Goal: Task Accomplishment & Management: Use online tool/utility

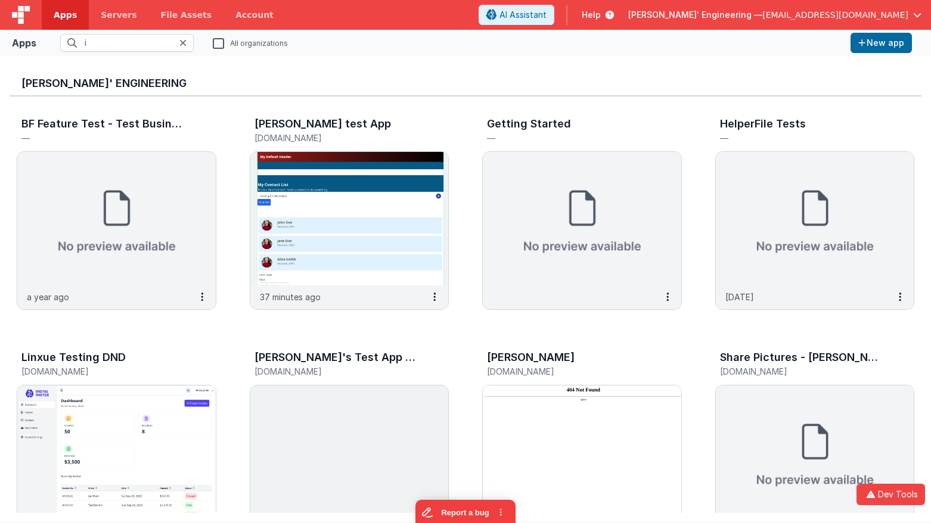
click at [404, 79] on h3 "[PERSON_NAME]' Engineering" at bounding box center [465, 84] width 888 height 12
click at [544, 103] on div "BF Feature Test - Test Business File — a year ago [PERSON_NAME] test App [DOMAI…" at bounding box center [466, 334] width 912 height 475
click at [187, 41] on div at bounding box center [186, 43] width 14 height 18
click at [182, 42] on icon at bounding box center [182, 43] width 7 height 10
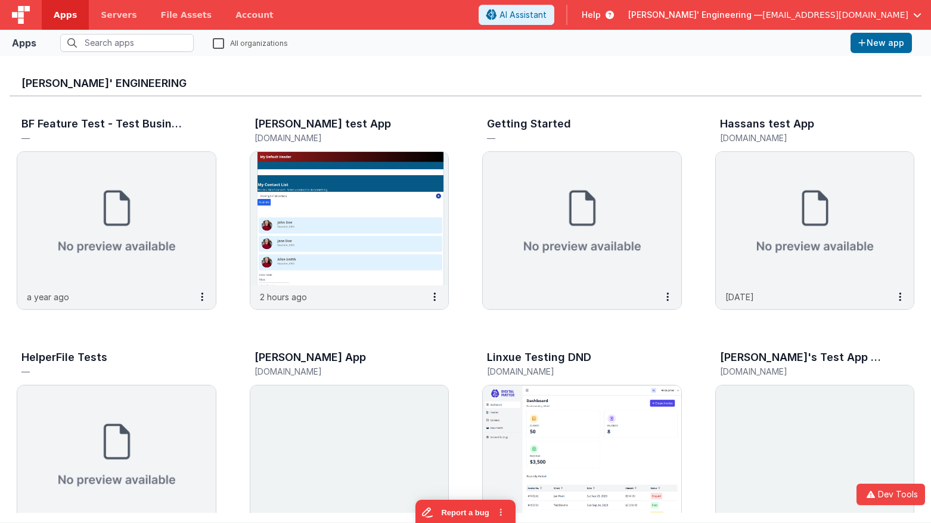
click at [351, 80] on h3 "[PERSON_NAME]' Engineering" at bounding box center [465, 84] width 888 height 12
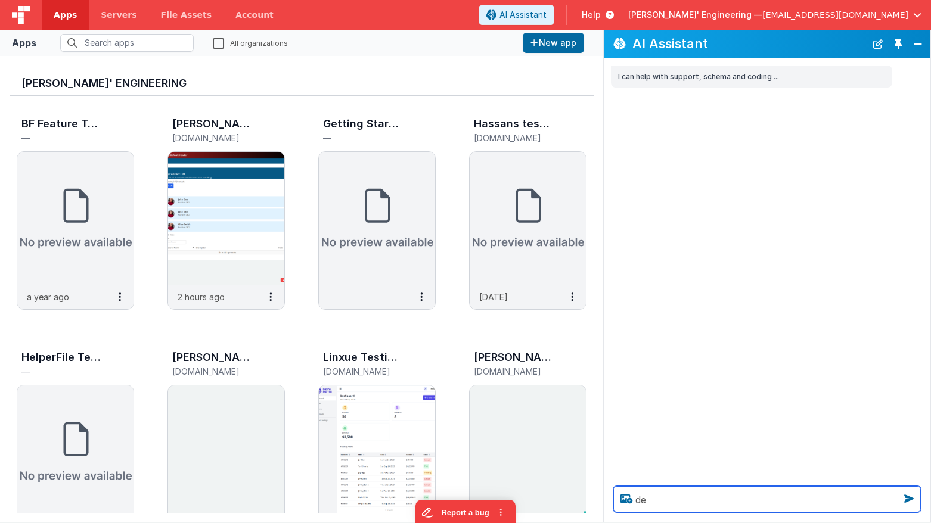
type textarea "d"
type textarea "debugp"
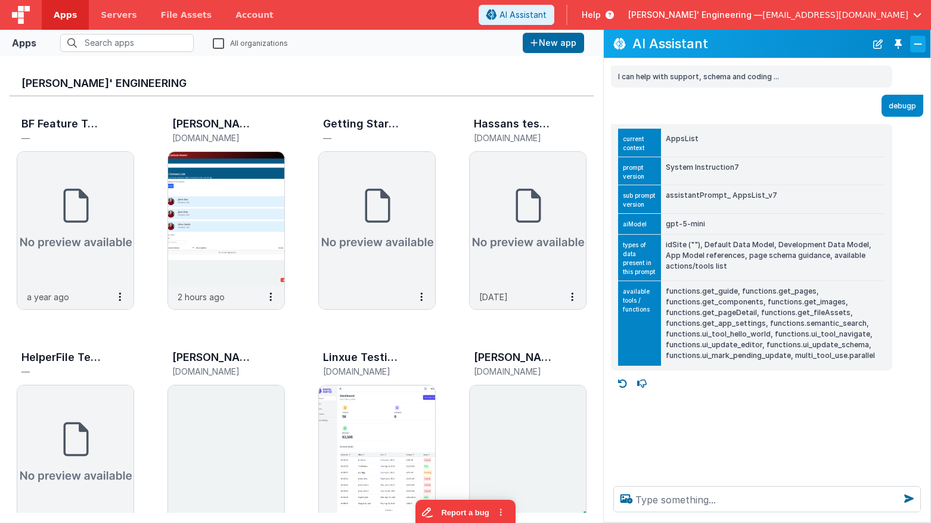
click at [917, 38] on button "Close" at bounding box center [918, 44] width 16 height 17
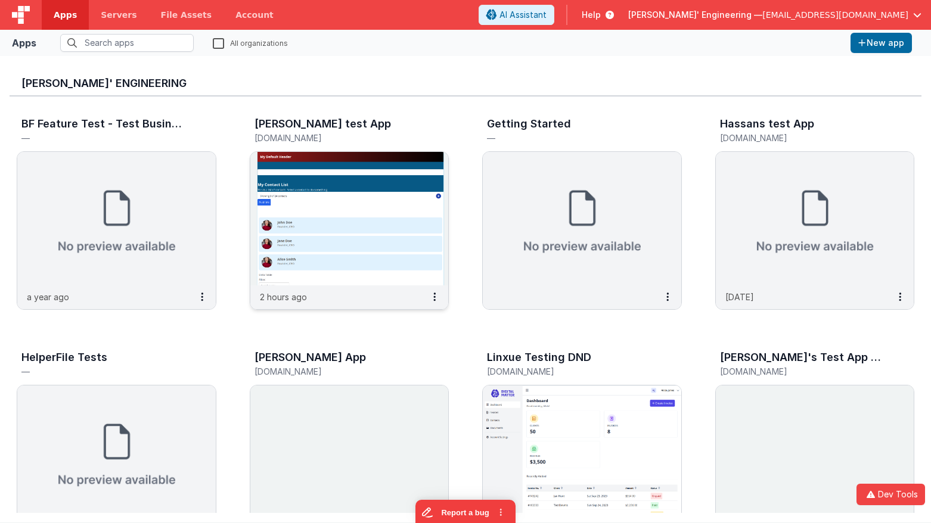
click at [374, 219] on img at bounding box center [349, 219] width 199 height 134
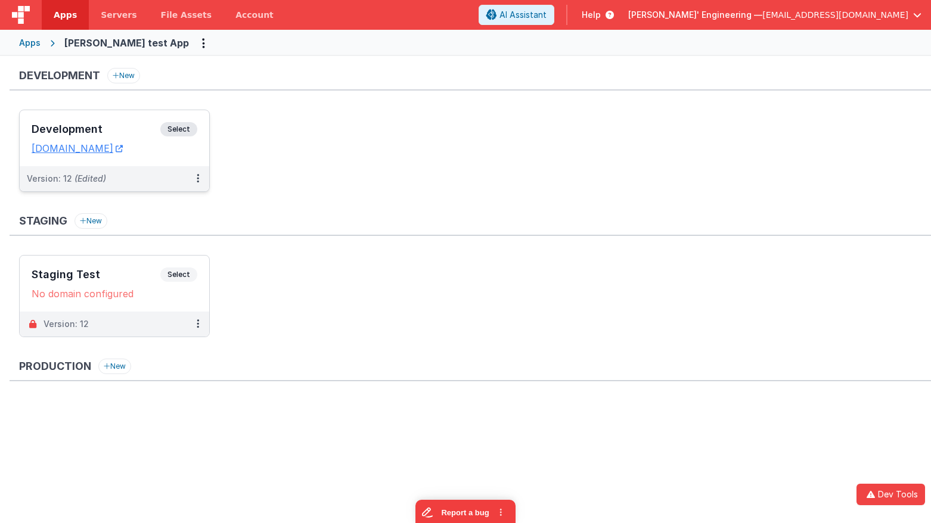
click at [193, 127] on span "Select" at bounding box center [178, 129] width 37 height 14
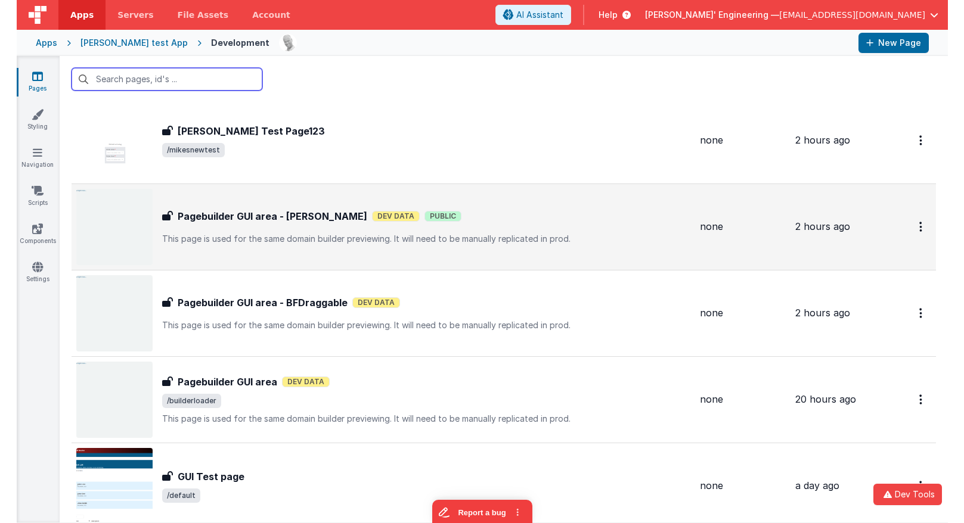
scroll to position [33, 0]
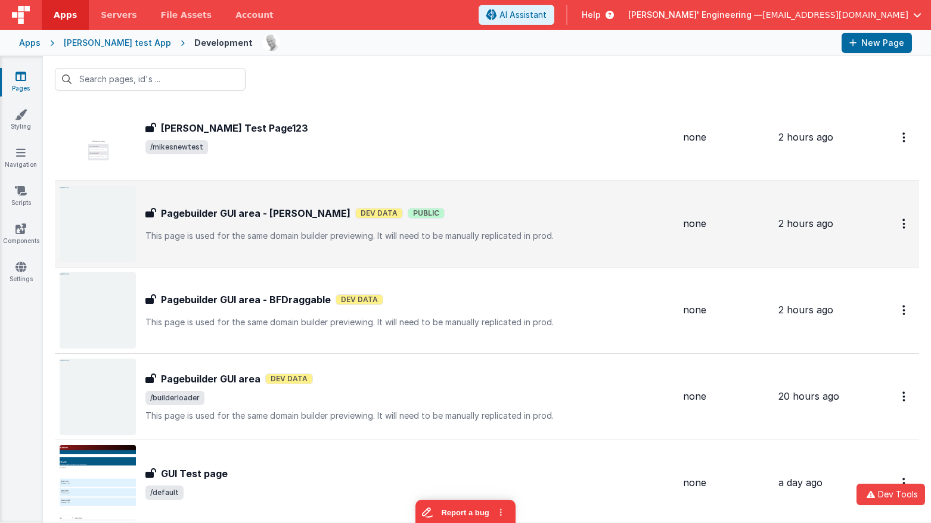
click at [384, 241] on div "Pagebuilder GUI area - [PERSON_NAME] GUI area - [PERSON_NAME] Data Public This …" at bounding box center [367, 224] width 614 height 76
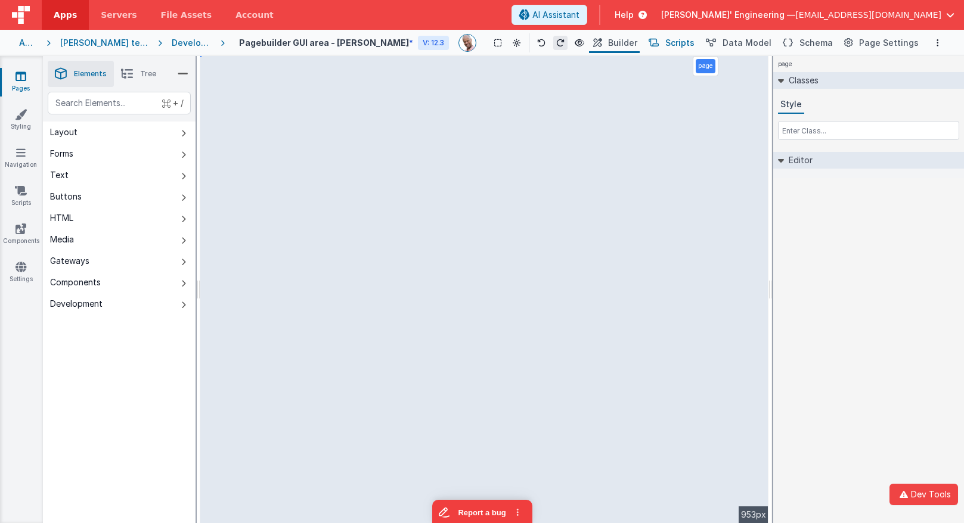
click at [676, 44] on span "Scripts" at bounding box center [679, 43] width 29 height 12
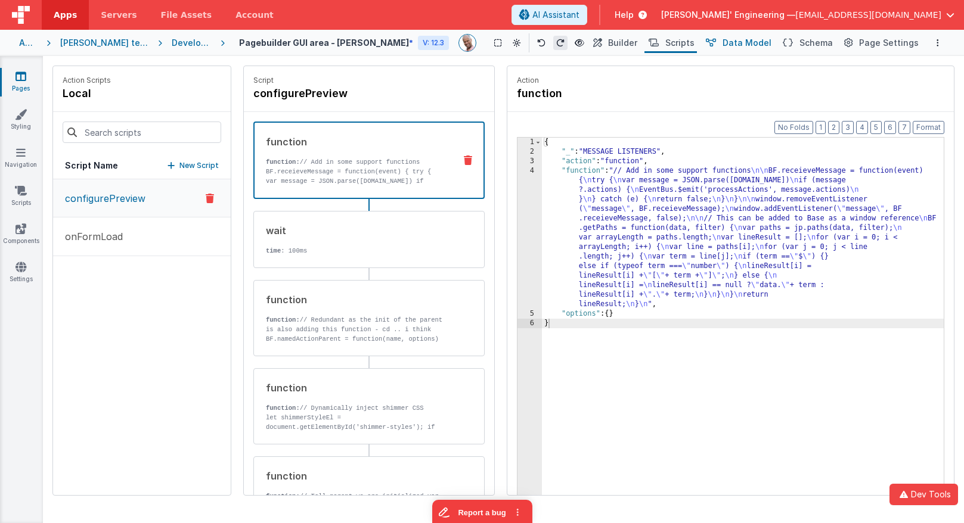
click at [742, 41] on span "Data Model" at bounding box center [747, 43] width 49 height 12
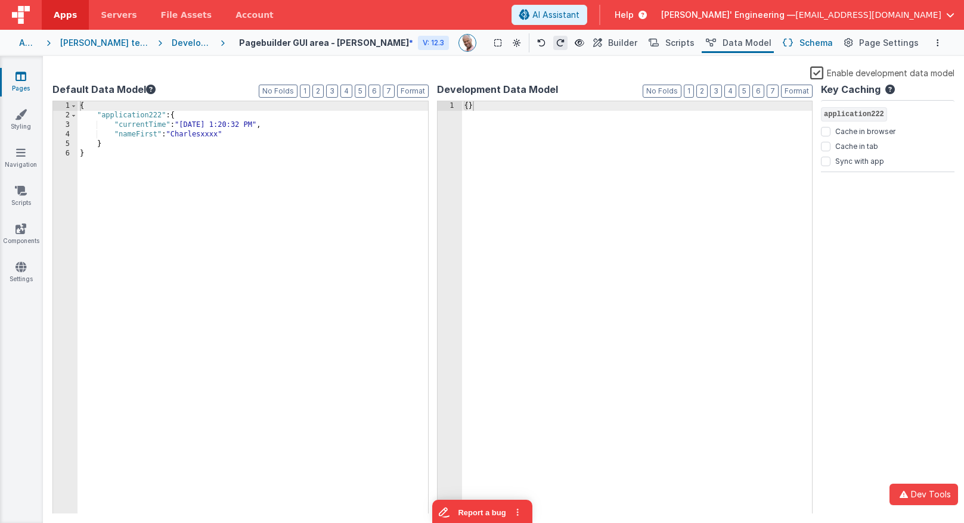
click at [819, 37] on span "Schema" at bounding box center [816, 43] width 33 height 12
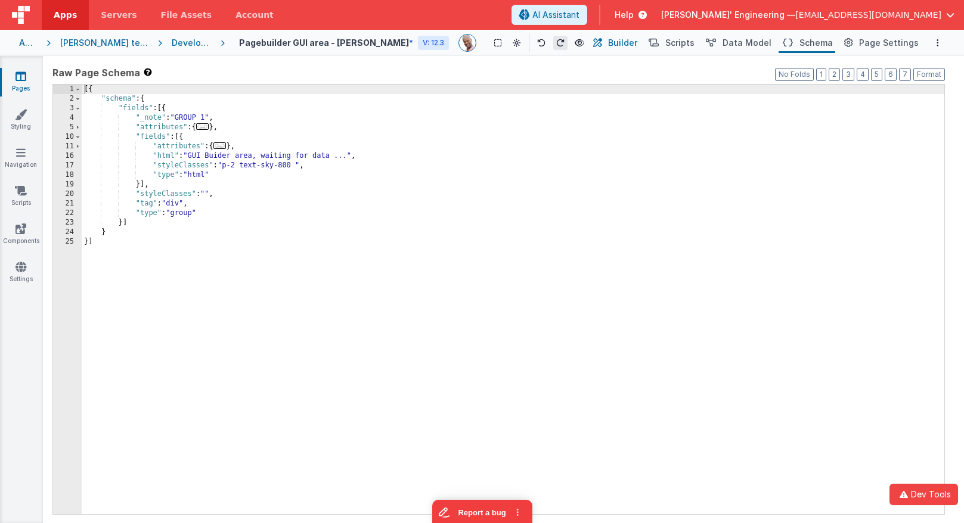
click at [624, 41] on span "Builder" at bounding box center [622, 43] width 29 height 12
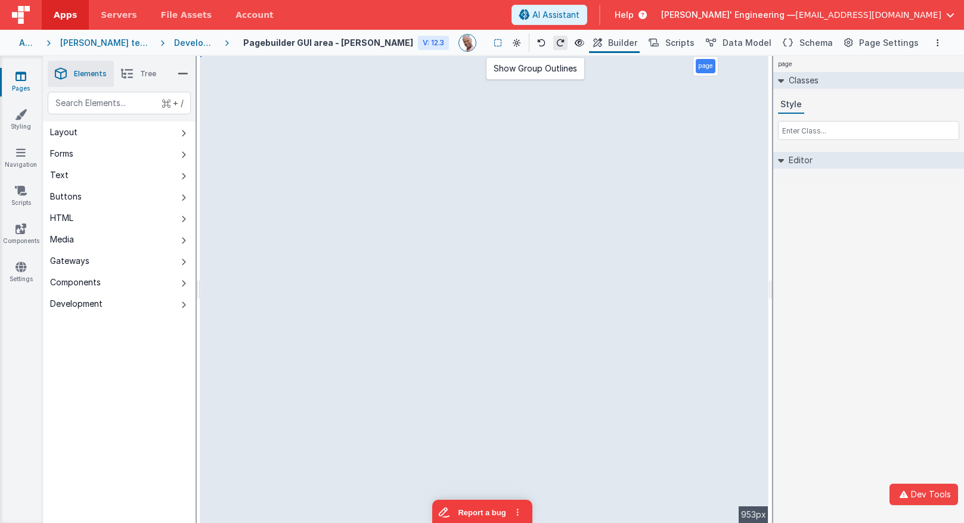
click at [491, 49] on button at bounding box center [498, 43] width 14 height 14
click at [510, 47] on button at bounding box center [517, 43] width 14 height 14
click at [525, 92] on button "Dark Mode" at bounding box center [543, 89] width 75 height 21
click at [514, 45] on icon at bounding box center [517, 43] width 7 height 8
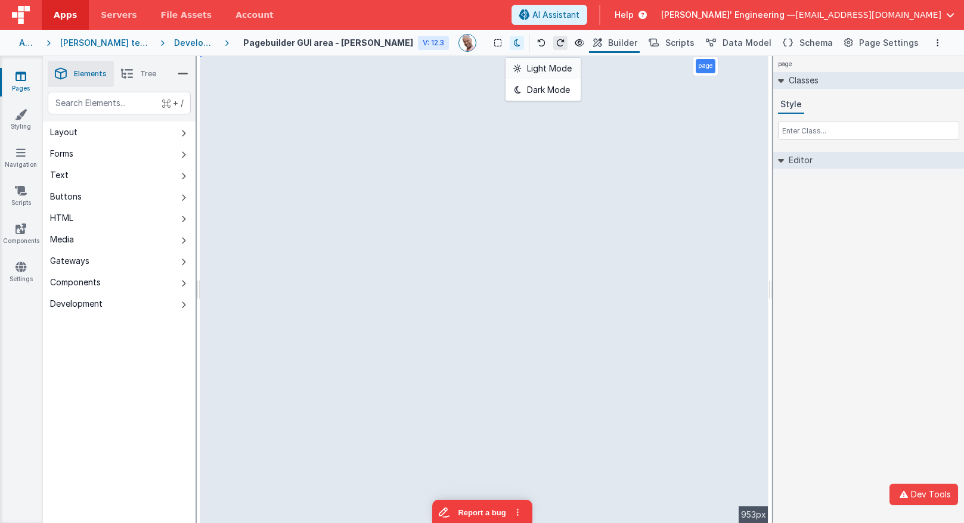
click at [518, 67] on button "Light Mode" at bounding box center [543, 68] width 75 height 21
click at [840, 226] on div "page Classes Style Editor DEV: Focus DEV: builderToggleConditionalCSS DEV: Remo…" at bounding box center [868, 289] width 191 height 467
